Goal: Information Seeking & Learning: Learn about a topic

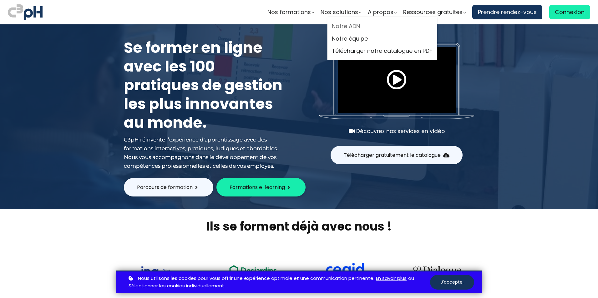
click at [352, 24] on link "Notre ADN" at bounding box center [382, 26] width 100 height 9
